Goal: Check status

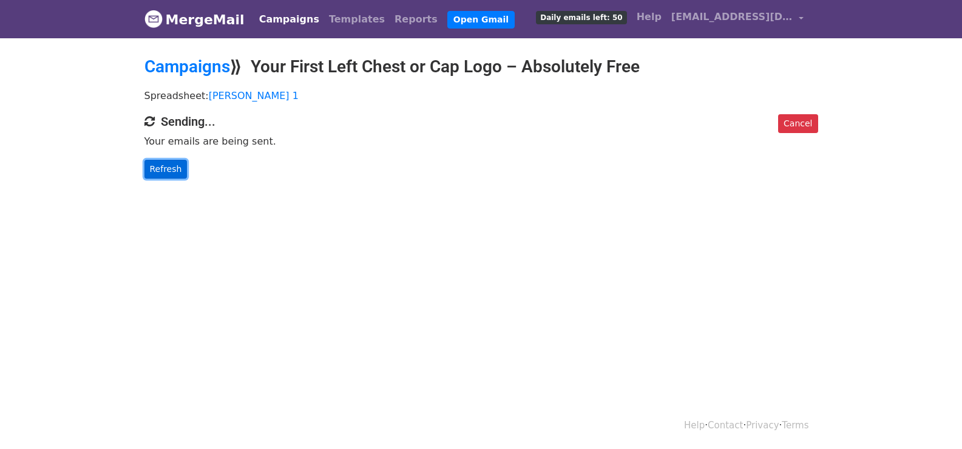
click at [178, 169] on link "Refresh" at bounding box center [165, 169] width 43 height 19
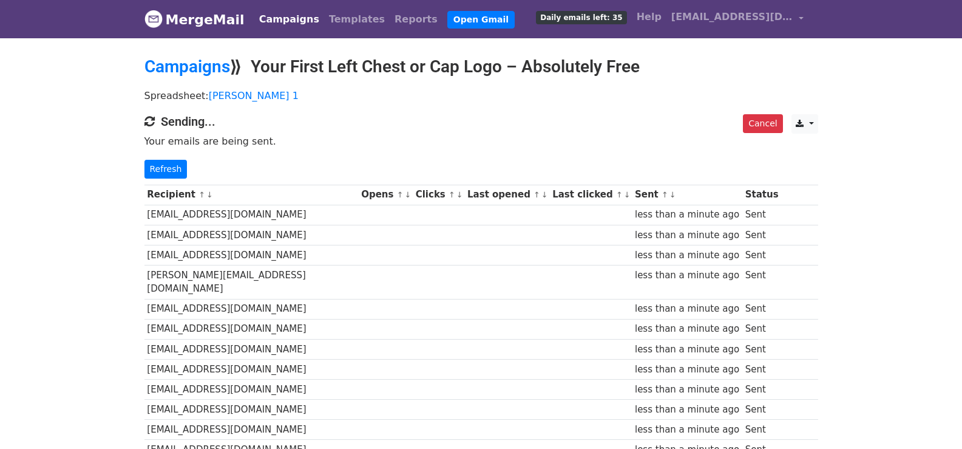
drag, startPoint x: 143, startPoint y: 165, endPoint x: 501, endPoint y: 398, distance: 426.9
click at [144, 165] on div "Cancel CSV Excel Sending... Your emails are being sent. Refresh" at bounding box center [481, 146] width 692 height 64
click at [167, 168] on link "Refresh" at bounding box center [165, 169] width 43 height 19
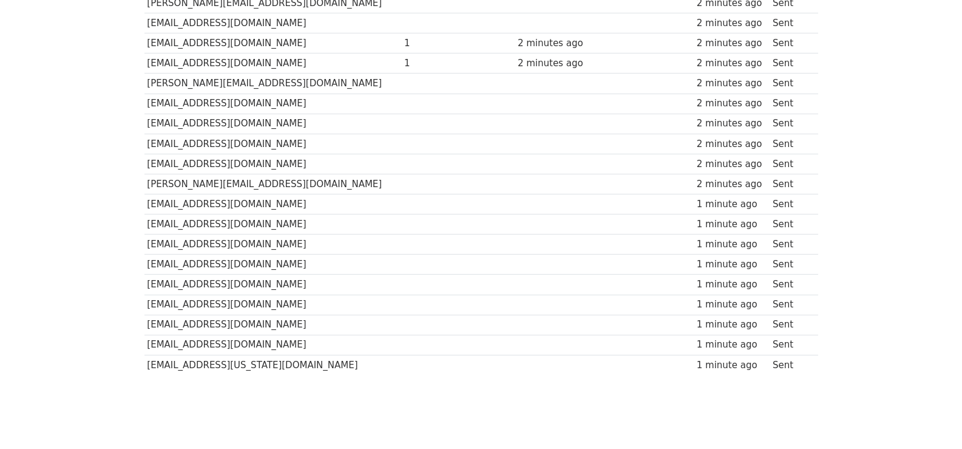
scroll to position [865, 0]
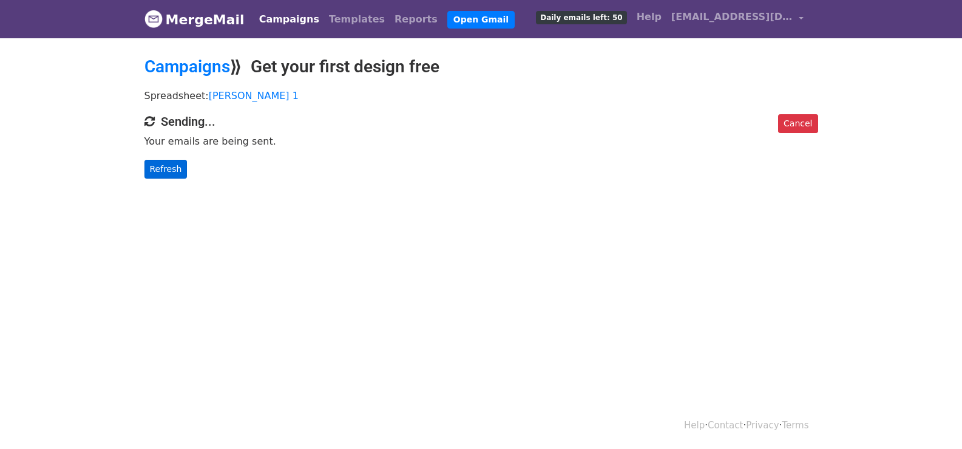
click at [161, 161] on div "Cancel Sending... Your emails are being sent. Refresh" at bounding box center [481, 146] width 692 height 64
click at [159, 165] on link "Refresh" at bounding box center [165, 169] width 43 height 19
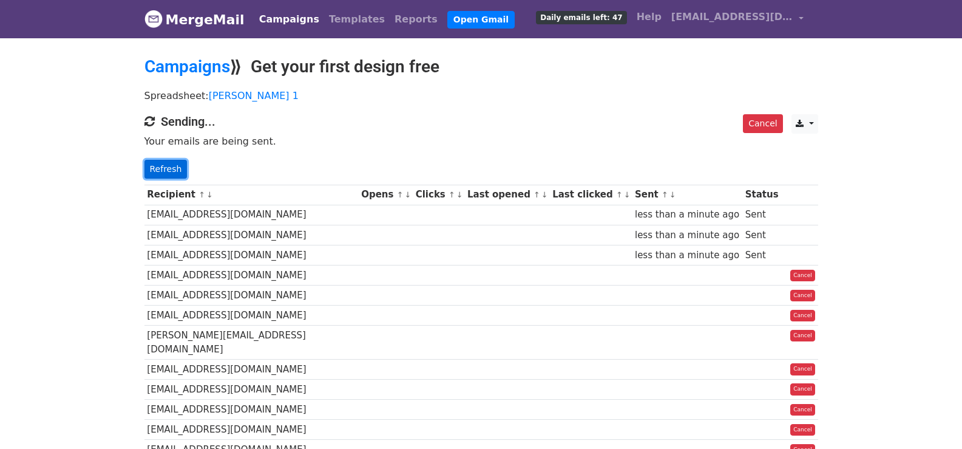
click at [171, 172] on link "Refresh" at bounding box center [165, 169] width 43 height 19
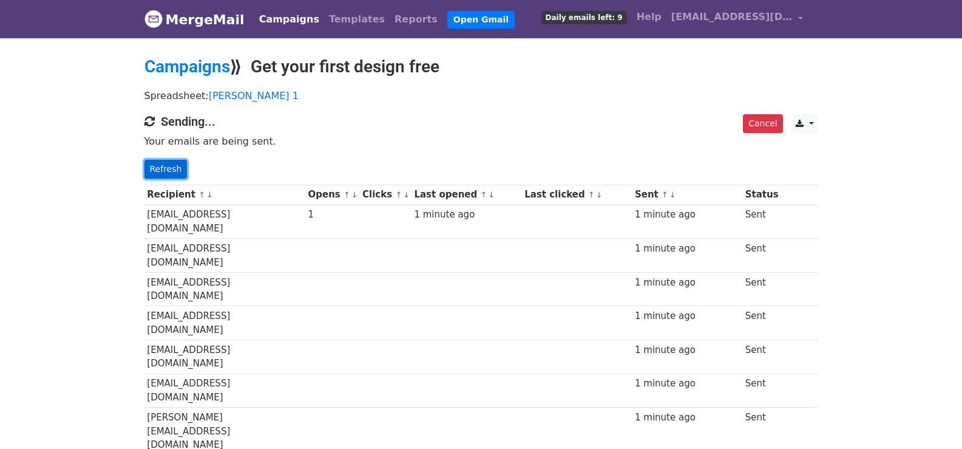
click at [166, 173] on link "Refresh" at bounding box center [165, 169] width 43 height 19
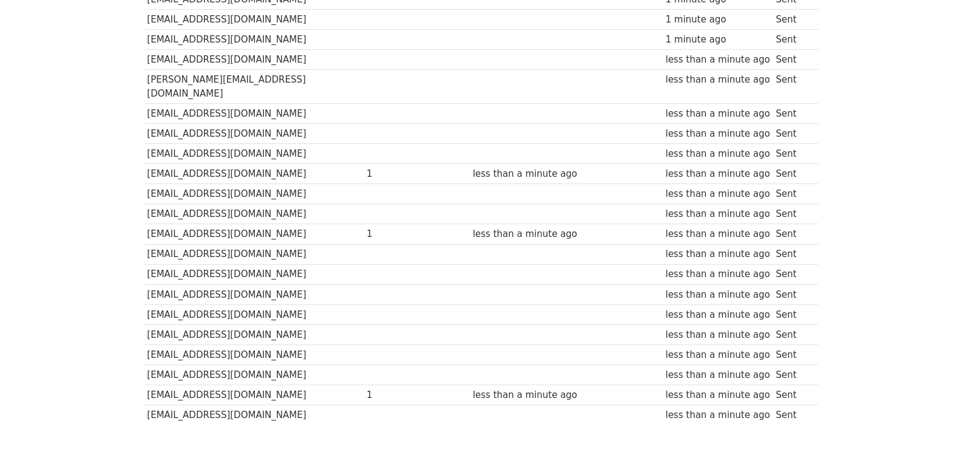
scroll to position [865, 0]
